Goal: Task Accomplishment & Management: Manage account settings

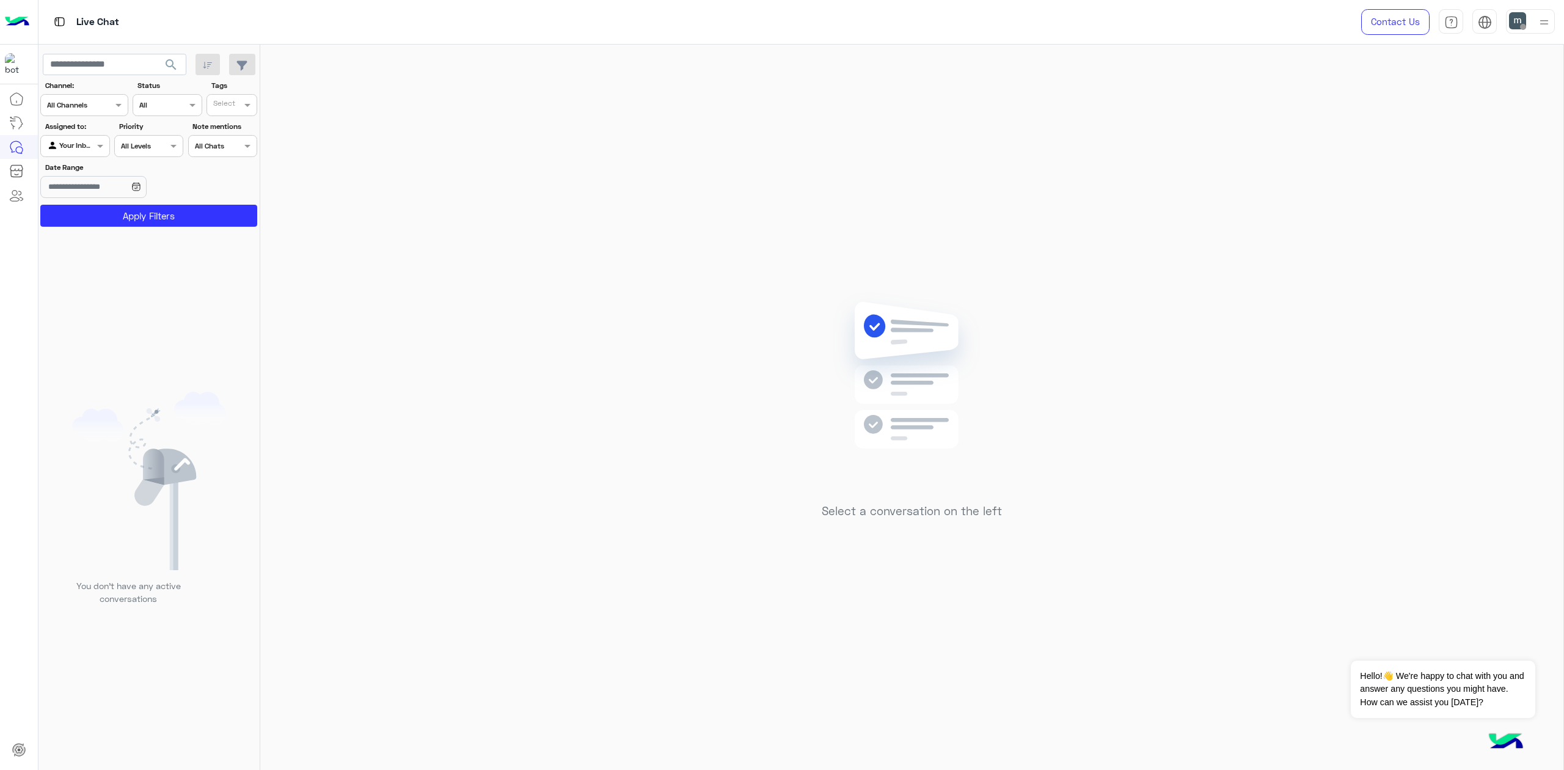
click at [1534, 27] on div at bounding box center [1530, 21] width 49 height 24
click at [1500, 90] on label "Online" at bounding box center [1478, 93] width 133 height 22
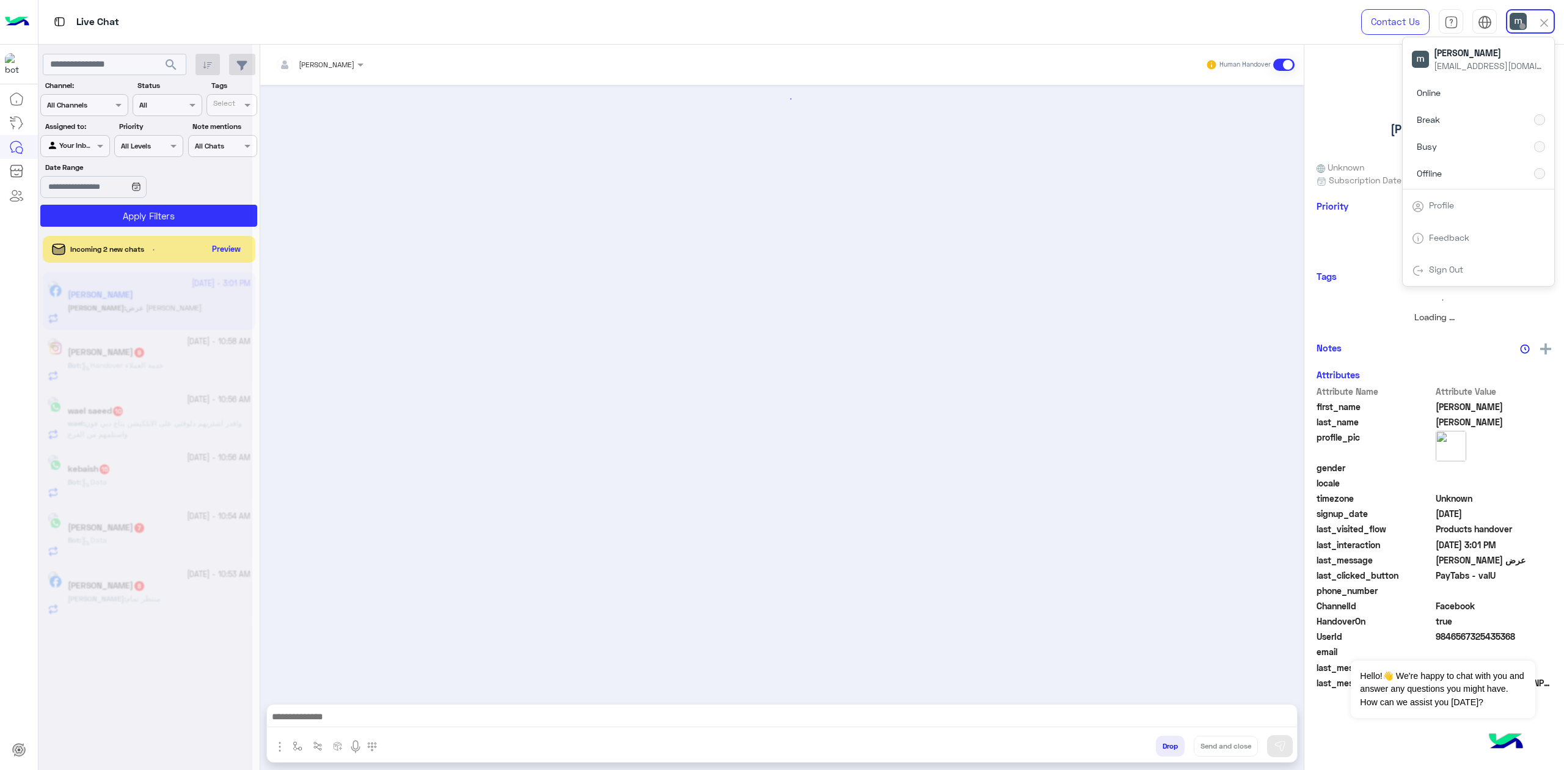
click at [1491, 170] on label "Offline" at bounding box center [1478, 173] width 133 height 22
click at [1506, 145] on div "Online Break Busy Offline" at bounding box center [1479, 136] width 152 height 108
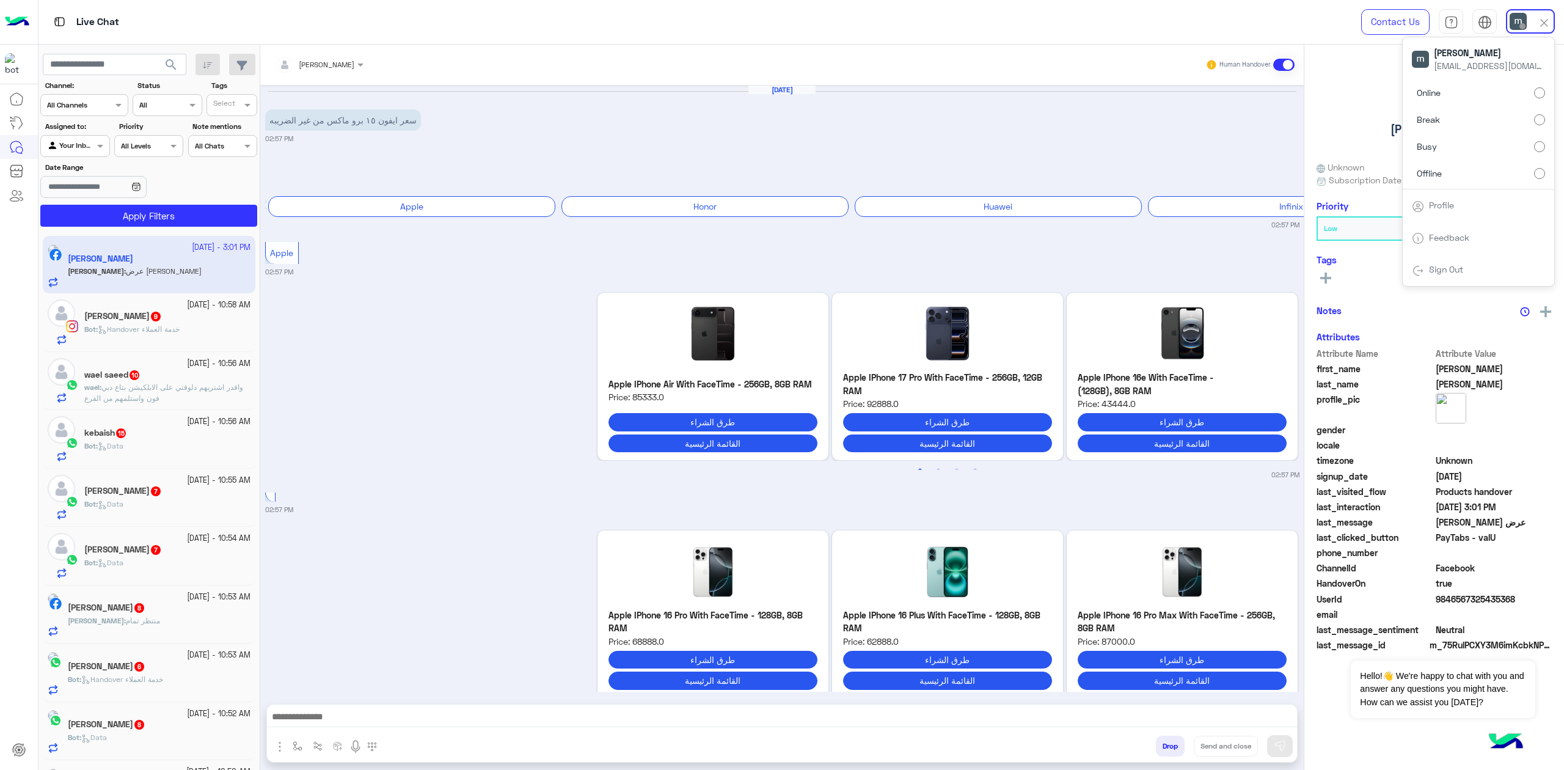
click at [1492, 149] on label "Busy" at bounding box center [1478, 147] width 133 height 22
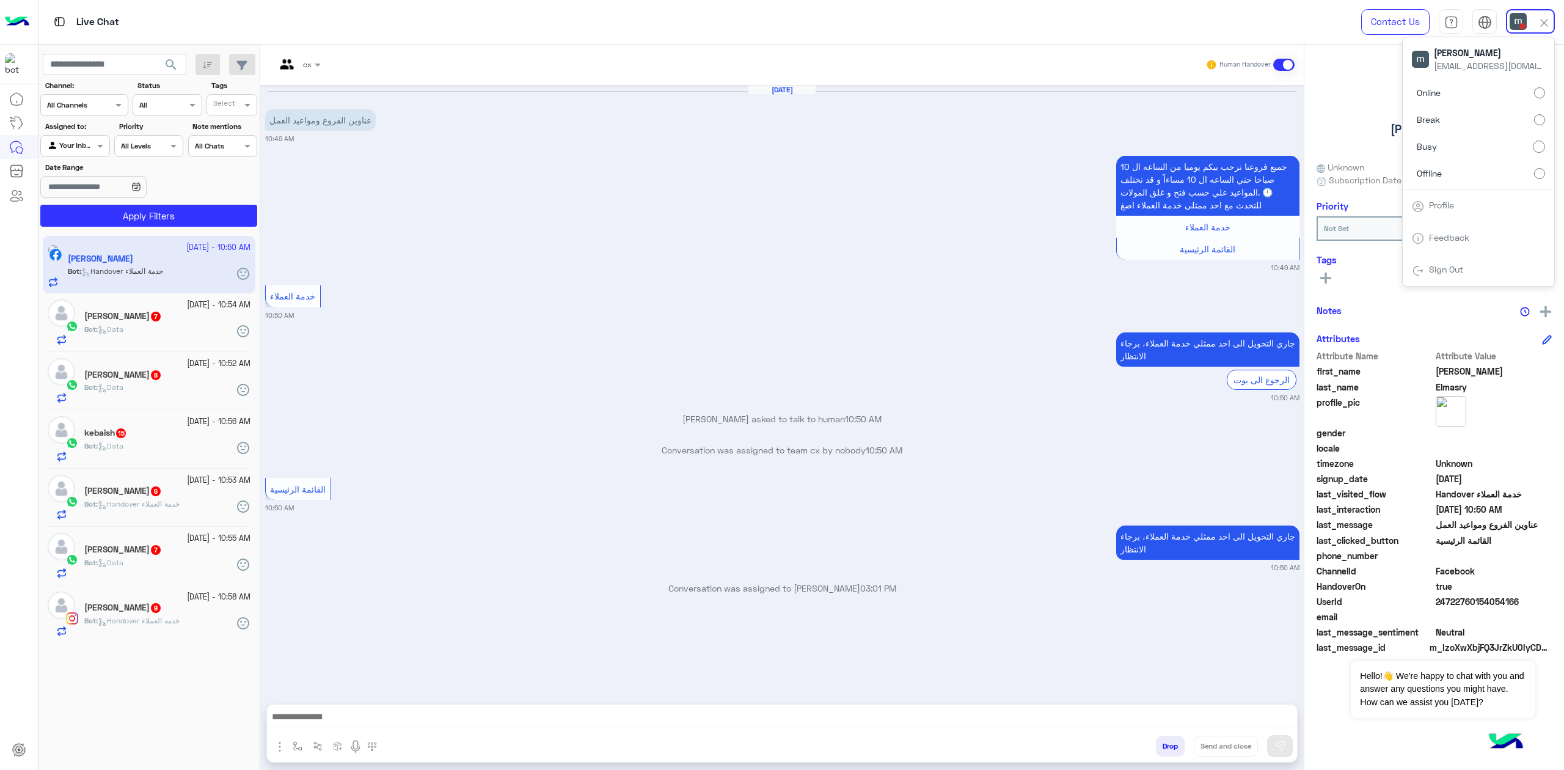
click at [174, 71] on span "search" at bounding box center [171, 64] width 15 height 15
